Goal: Task Accomplishment & Management: Manage account settings

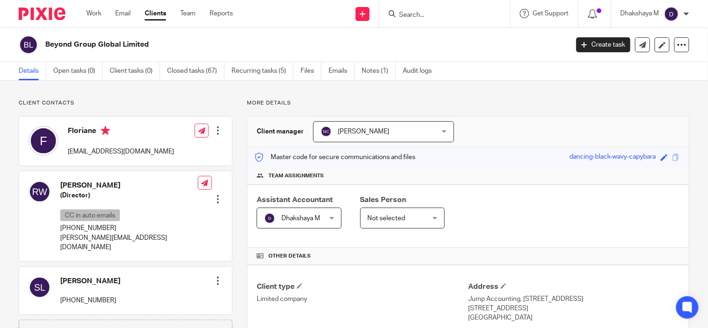
click at [678, 15] on img at bounding box center [671, 14] width 15 height 15
click at [662, 47] on span "Email integration" at bounding box center [660, 50] width 49 height 7
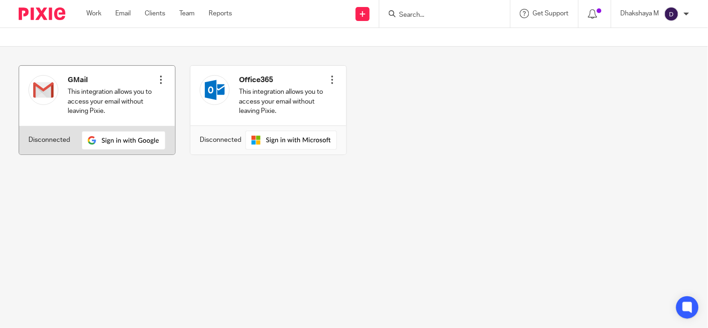
click at [157, 80] on div at bounding box center [160, 79] width 9 height 9
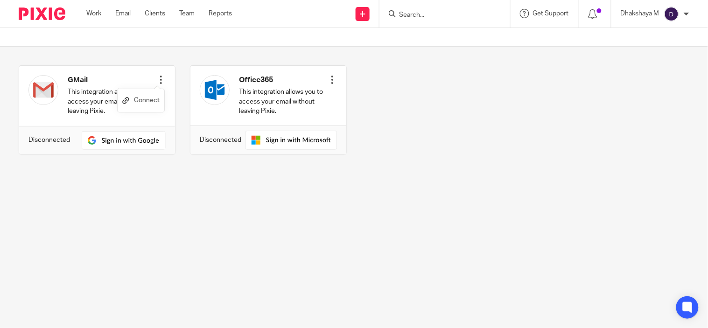
click at [156, 97] on link "Connect" at bounding box center [140, 101] width 37 height 14
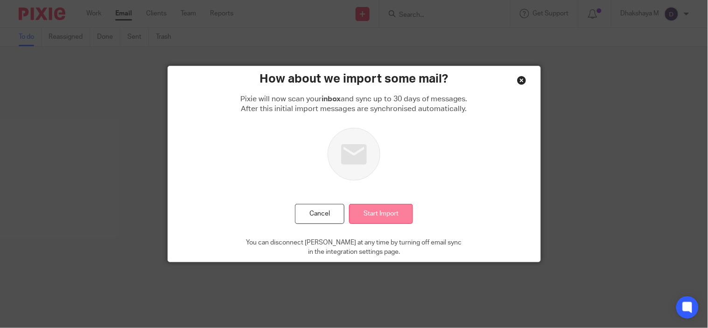
click at [374, 216] on input "Start Import" at bounding box center [381, 214] width 64 height 20
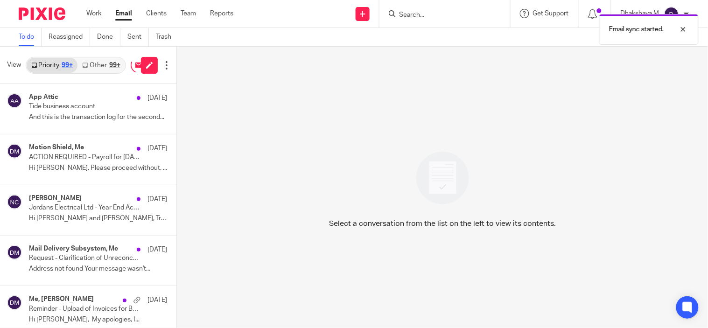
click at [676, 7] on div "Dhakshaya M" at bounding box center [655, 14] width 69 height 15
click at [676, 45] on li "Email integration" at bounding box center [654, 51] width 62 height 14
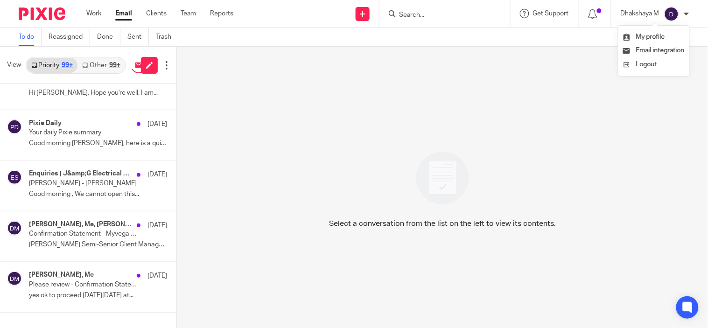
scroll to position [5357, 0]
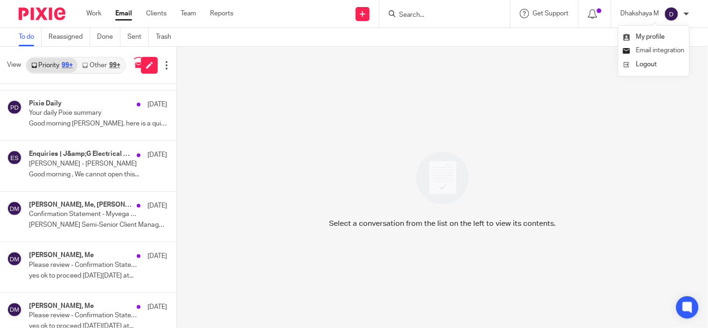
click at [655, 50] on span "Email integration" at bounding box center [660, 50] width 49 height 7
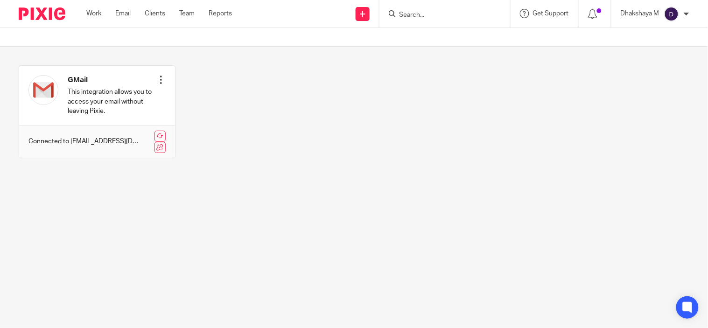
click at [203, 116] on div "GMail This integration allows you to access your email without leaving Pixie. R…" at bounding box center [346, 118] width 685 height 107
click at [417, 19] on form at bounding box center [447, 14] width 99 height 12
click at [414, 13] on input "Search" at bounding box center [440, 15] width 84 height 8
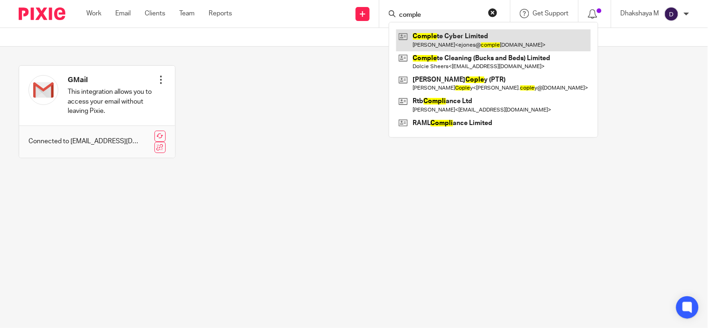
type input "comple"
click at [436, 48] on link at bounding box center [493, 39] width 195 height 21
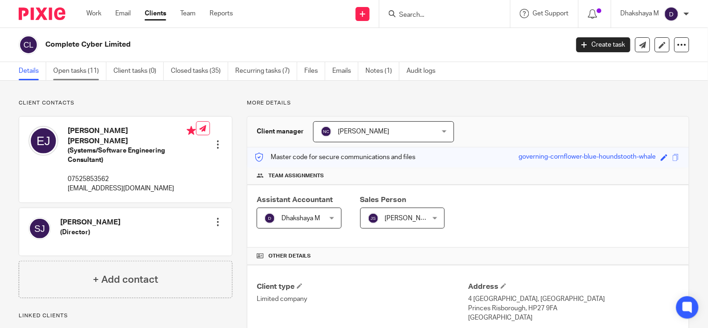
click at [89, 69] on link "Open tasks (11)" at bounding box center [79, 71] width 53 height 18
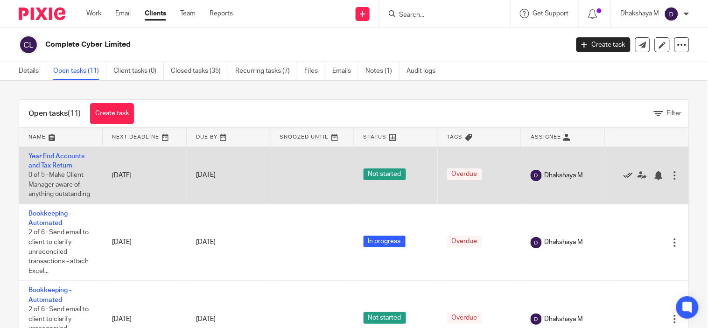
click at [624, 178] on icon at bounding box center [628, 175] width 9 height 9
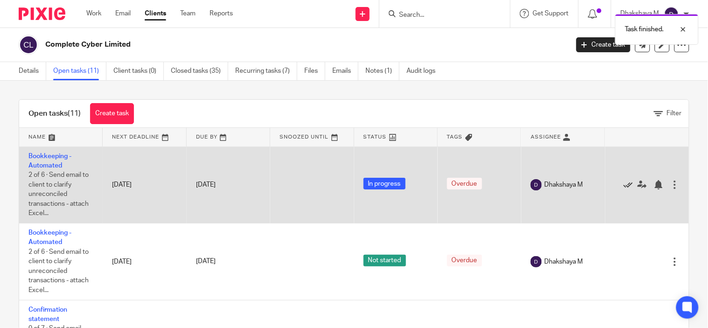
click at [624, 185] on icon at bounding box center [628, 184] width 9 height 9
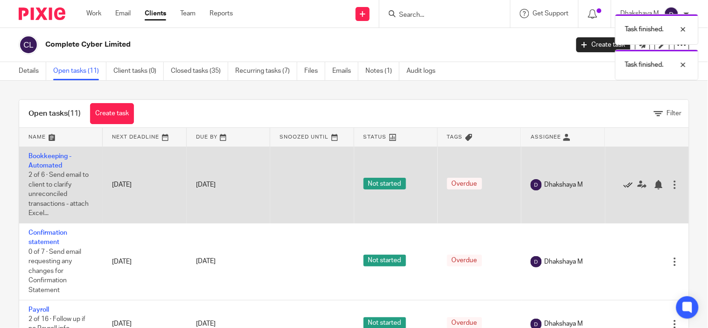
click at [624, 185] on icon at bounding box center [628, 184] width 9 height 9
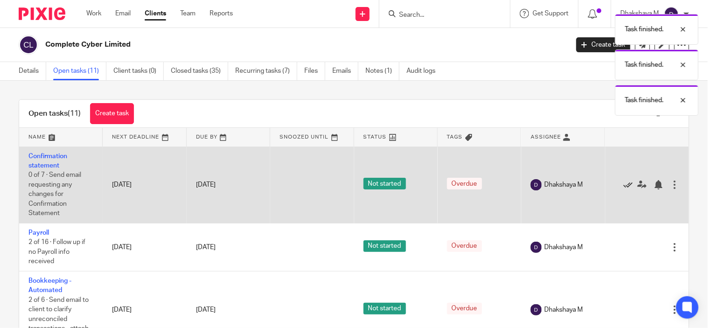
click at [624, 185] on icon at bounding box center [628, 184] width 9 height 9
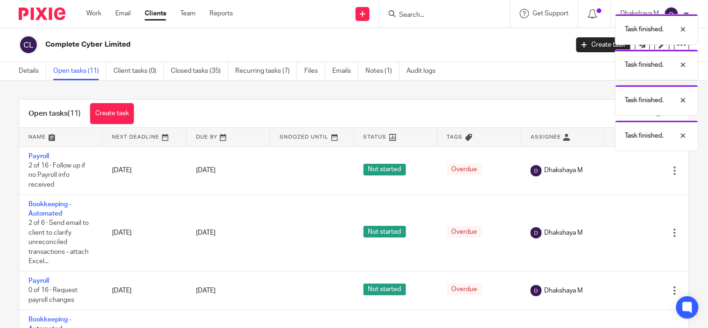
click at [611, 185] on td "Edit task Delete" at bounding box center [648, 171] width 84 height 48
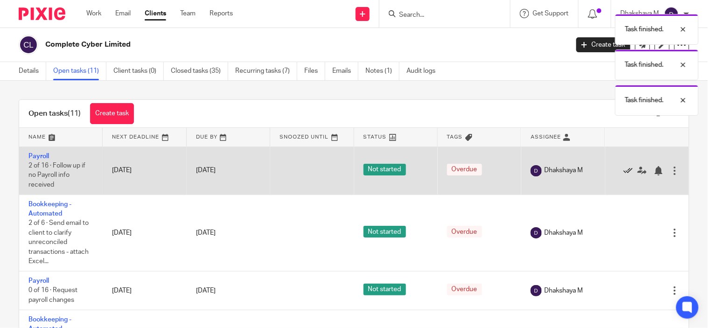
click at [624, 175] on icon at bounding box center [628, 170] width 9 height 9
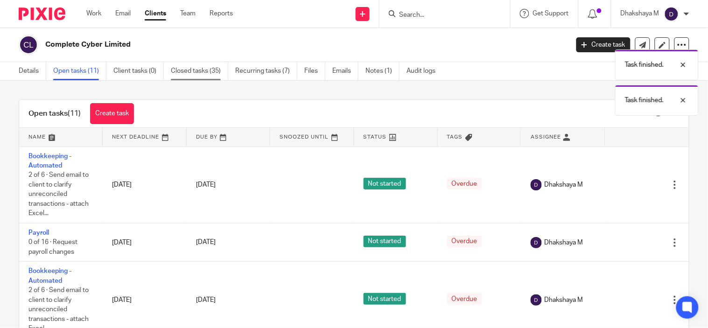
click at [184, 63] on link "Closed tasks (35)" at bounding box center [199, 71] width 57 height 18
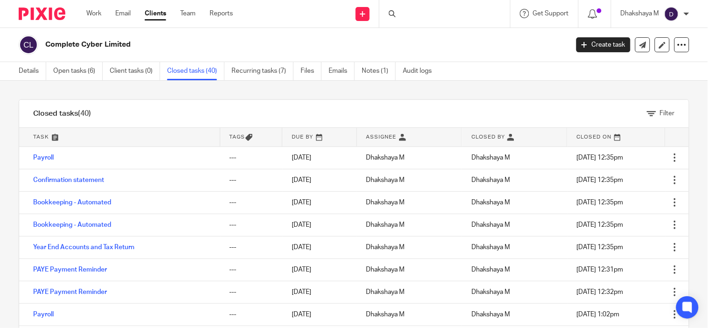
click at [337, 73] on link "Emails" at bounding box center [342, 71] width 26 height 18
